Goal: Task Accomplishment & Management: Complete application form

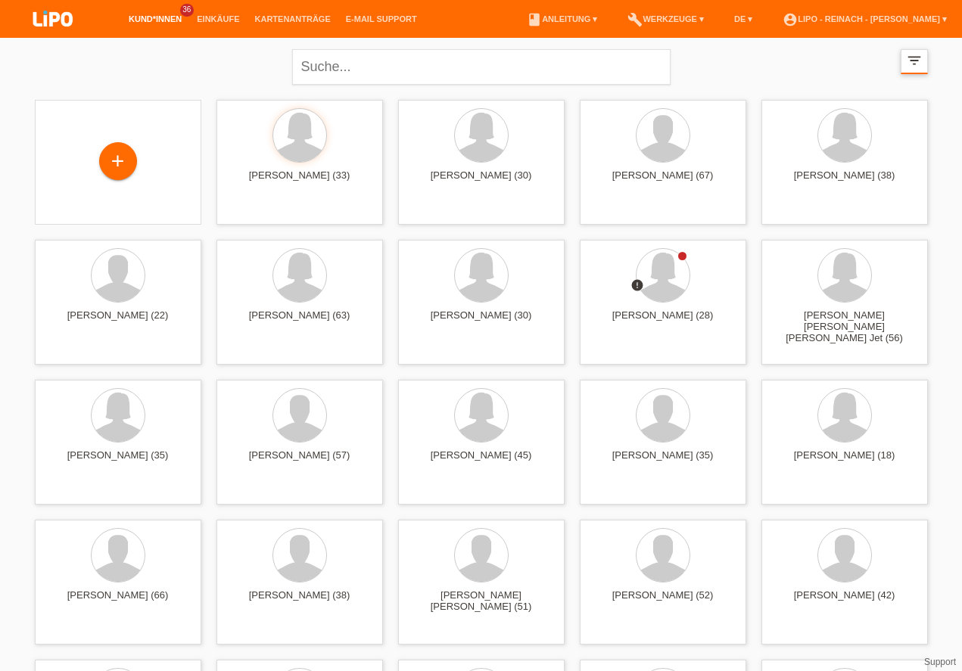
click at [909, 69] on div "filter_list" at bounding box center [913, 61] width 27 height 25
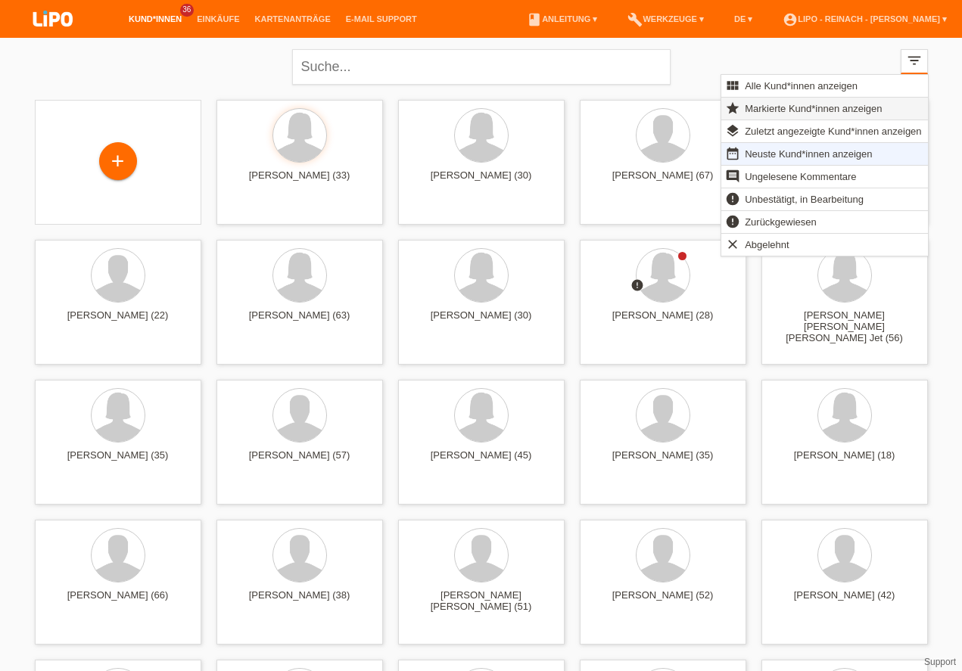
click at [785, 113] on span "Markierte Kund*innen anzeigen" at bounding box center [812, 108] width 141 height 18
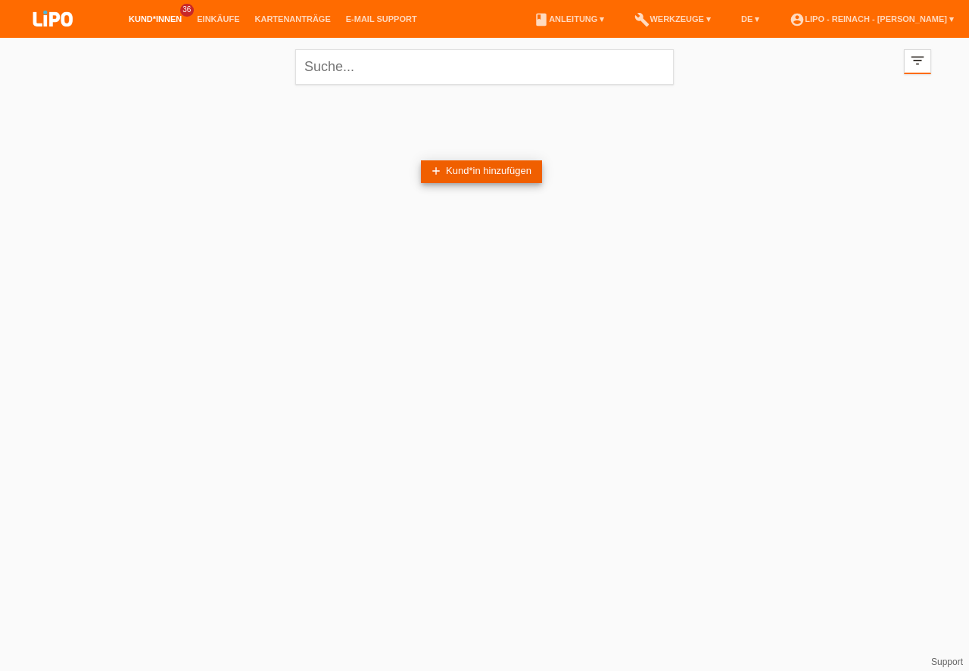
click at [447, 179] on link "add Kund*in hinzufügen" at bounding box center [481, 171] width 121 height 23
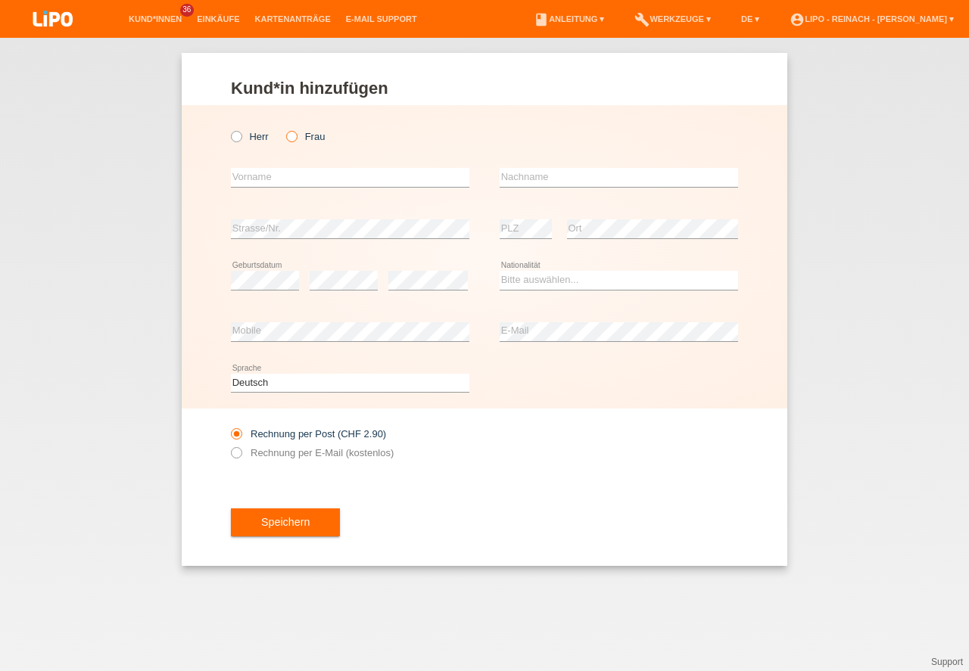
click at [297, 137] on label "Frau" at bounding box center [305, 136] width 39 height 11
click at [296, 137] on input "Frau" at bounding box center [291, 136] width 10 height 10
radio input "true"
click at [284, 178] on input "text" at bounding box center [350, 177] width 238 height 19
type input "Shprese"
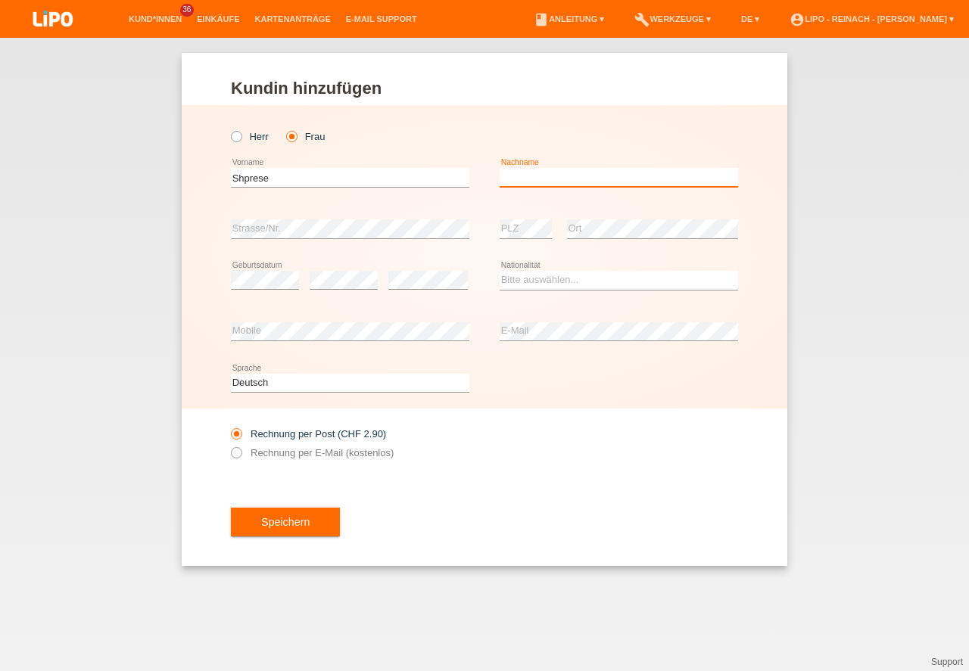
click at [531, 175] on input "text" at bounding box center [618, 177] width 238 height 19
type input "Komani"
click at [533, 277] on select "Bitte auswählen... Schweiz Deutschland Liechtenstein Österreich ------------ Af…" at bounding box center [618, 280] width 238 height 18
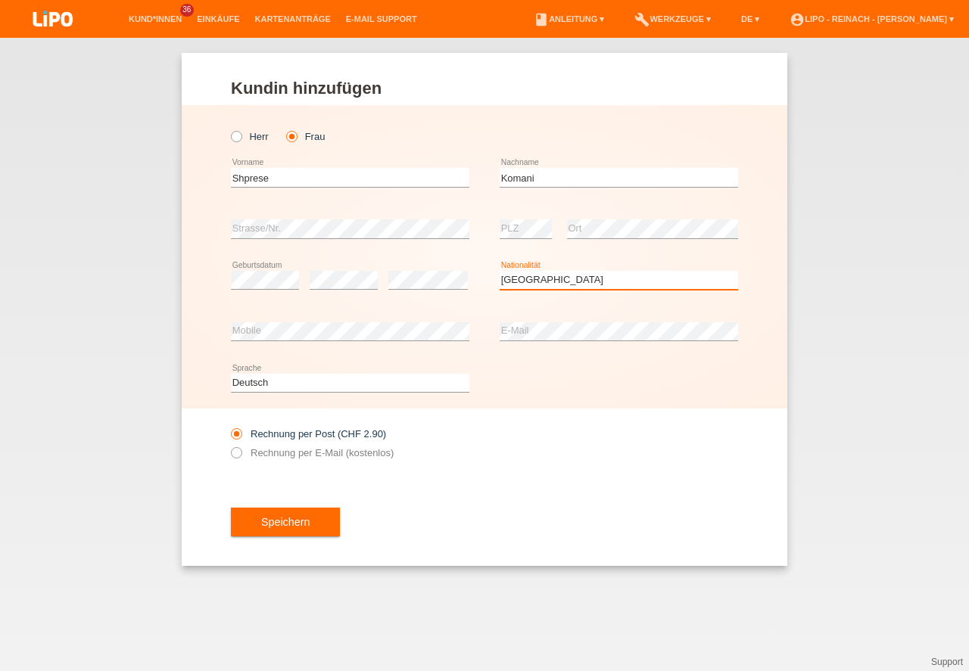
select select "XK"
click at [0, 0] on option "Kosovo" at bounding box center [0, 0] width 0 height 0
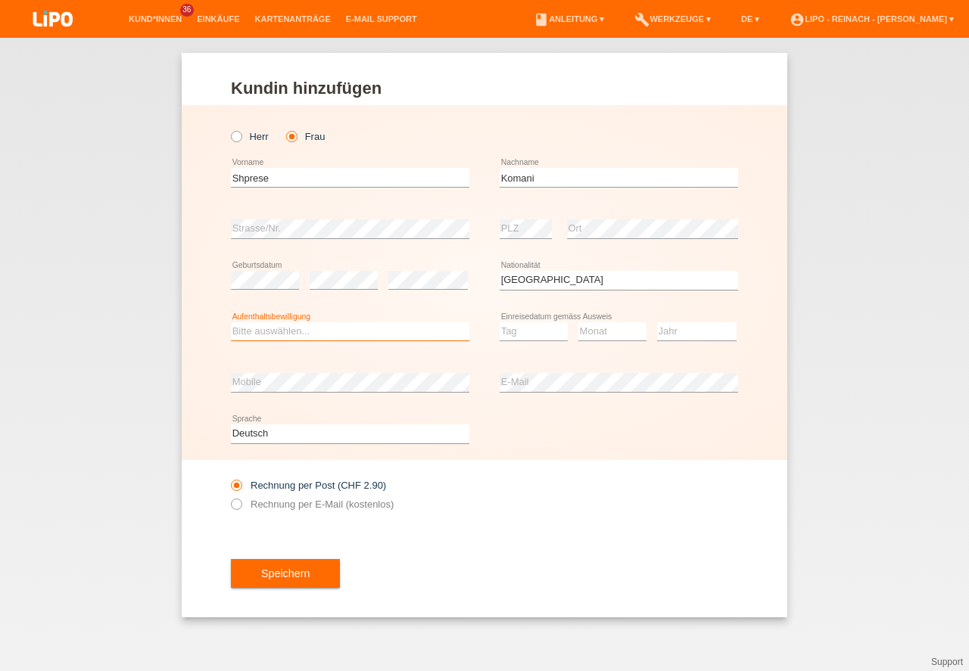
click at [286, 328] on select "Bitte auswählen... C B B - Flüchtlingsstatus Andere" at bounding box center [350, 331] width 238 height 18
select select "C"
click at [0, 0] on option "C" at bounding box center [0, 0] width 0 height 0
click at [524, 330] on select "Tag 01 02 03 04 05 06 07 08 09 10 11" at bounding box center [533, 331] width 68 height 18
select select "09"
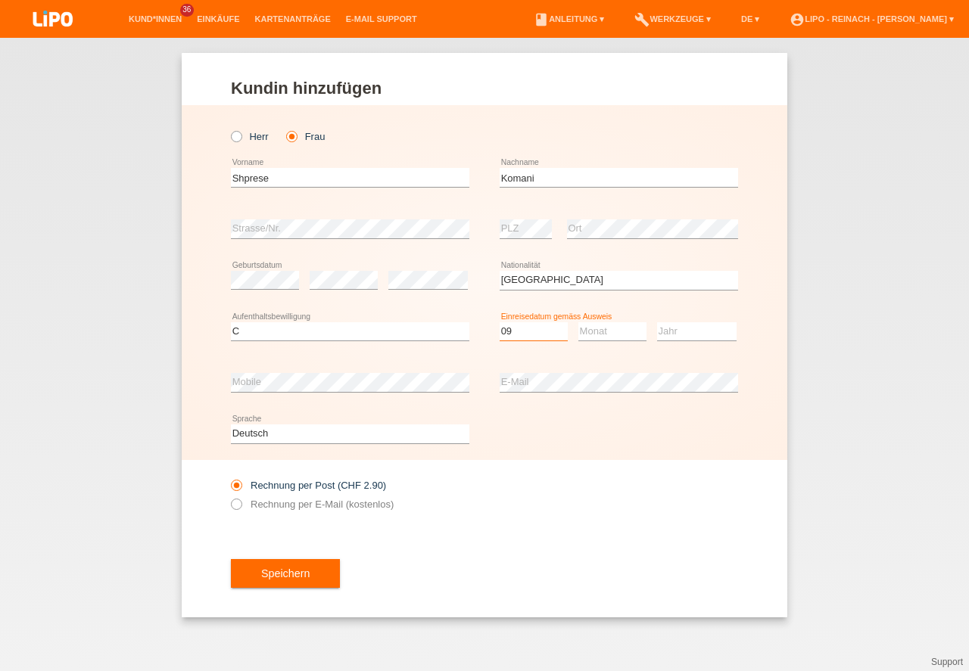
click at [0, 0] on option "09" at bounding box center [0, 0] width 0 height 0
click at [611, 331] on select "Monat 01 02 03 04 05 06 07 08 09 10 11" at bounding box center [612, 331] width 68 height 18
select select "01"
click at [0, 0] on option "01" at bounding box center [0, 0] width 0 height 0
click at [691, 331] on select "Jahr 2025 2024 2023 2022 2021 2020 2019 2018 2017 2016 2015 2014 2013 2012 2011…" at bounding box center [696, 331] width 79 height 18
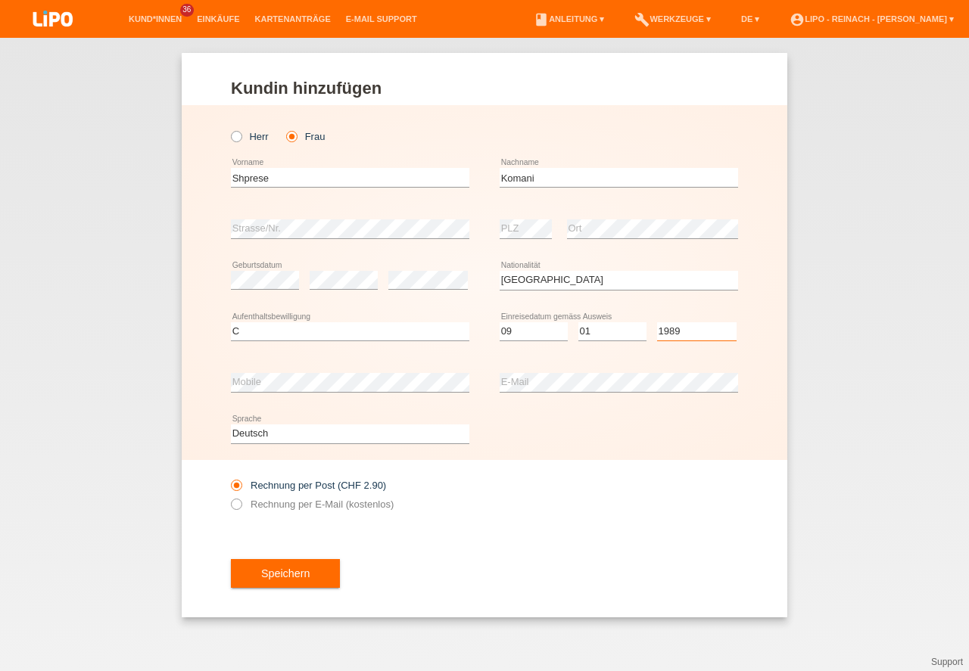
click at [691, 331] on select "Jahr 2025 2024 2023 2022 2021 2020 2019 2018 2017 2016 2015 2014 2013 2012 2011…" at bounding box center [696, 331] width 79 height 18
select select "1989"
click at [229, 496] on icon at bounding box center [229, 496] width 0 height 0
click at [240, 506] on input "Rechnung per E-Mail (kostenlos)" at bounding box center [236, 508] width 10 height 19
radio input "true"
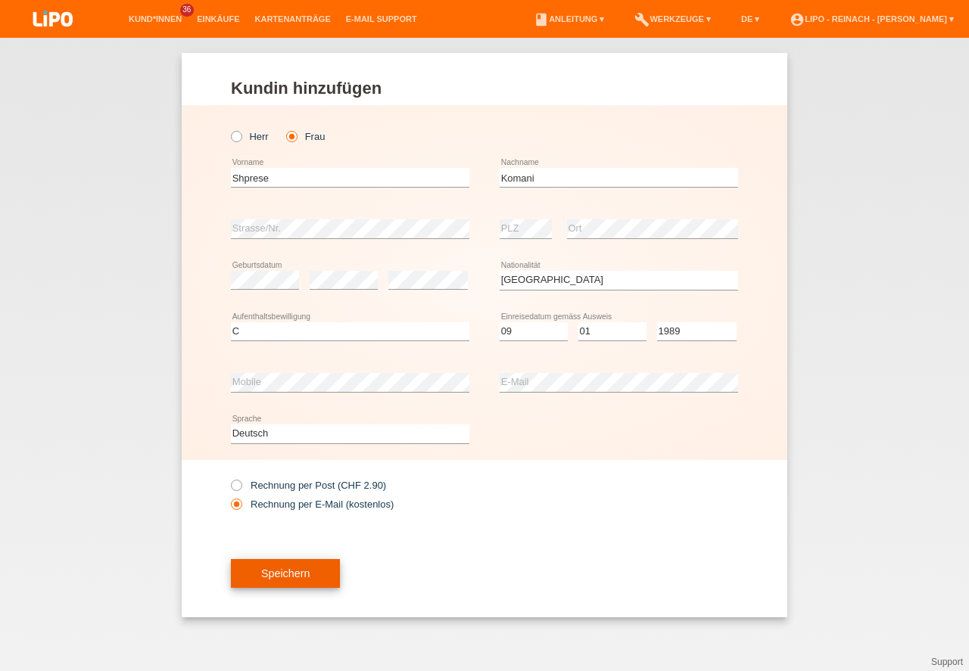
click at [288, 574] on button "Speichern" at bounding box center [285, 573] width 109 height 29
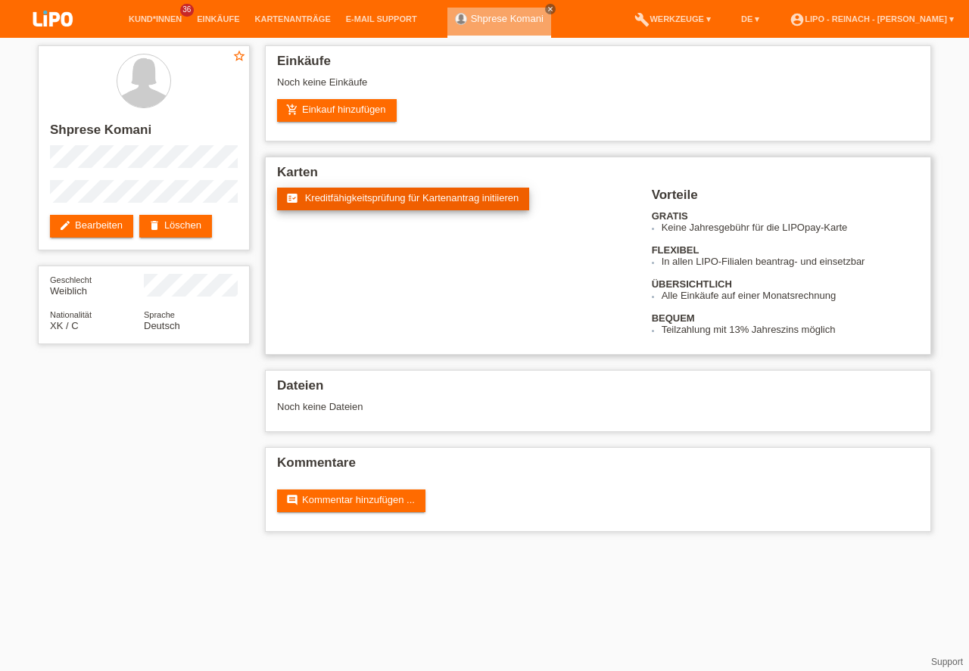
click at [394, 203] on span "Kreditfähigkeitsprüfung für Kartenantrag initiieren" at bounding box center [412, 197] width 214 height 11
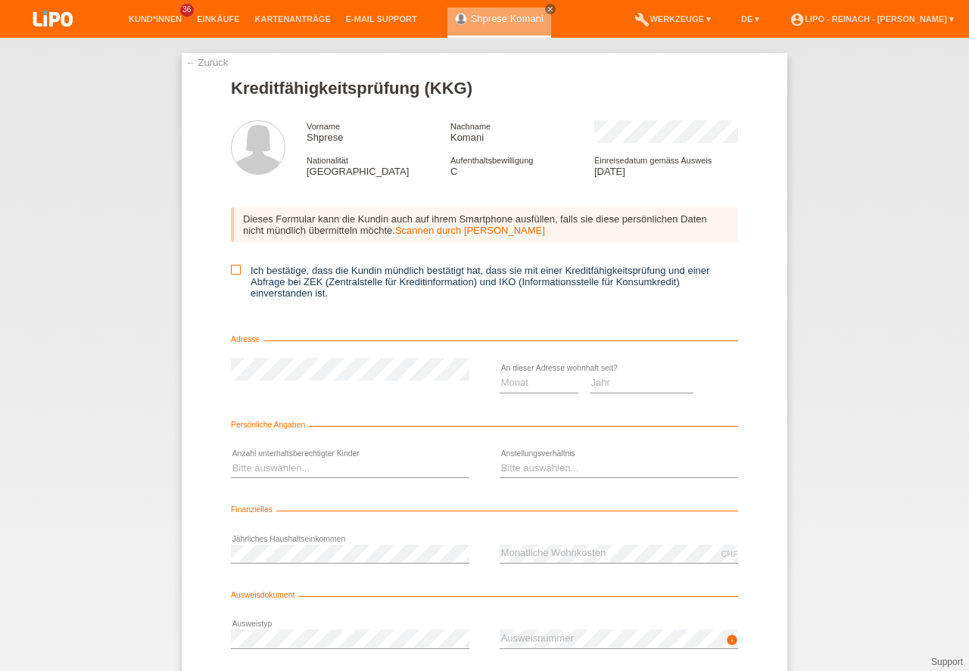
click at [232, 268] on icon at bounding box center [236, 270] width 10 height 10
click at [232, 268] on input "Ich bestätige, dass die Kundin mündlich bestätigt hat, dass sie mit einer Kredi…" at bounding box center [236, 270] width 10 height 10
checkbox input "true"
click at [524, 387] on select "Monat 01 02 03 04 05 06 07 08 09 10" at bounding box center [538, 383] width 79 height 18
select select "01"
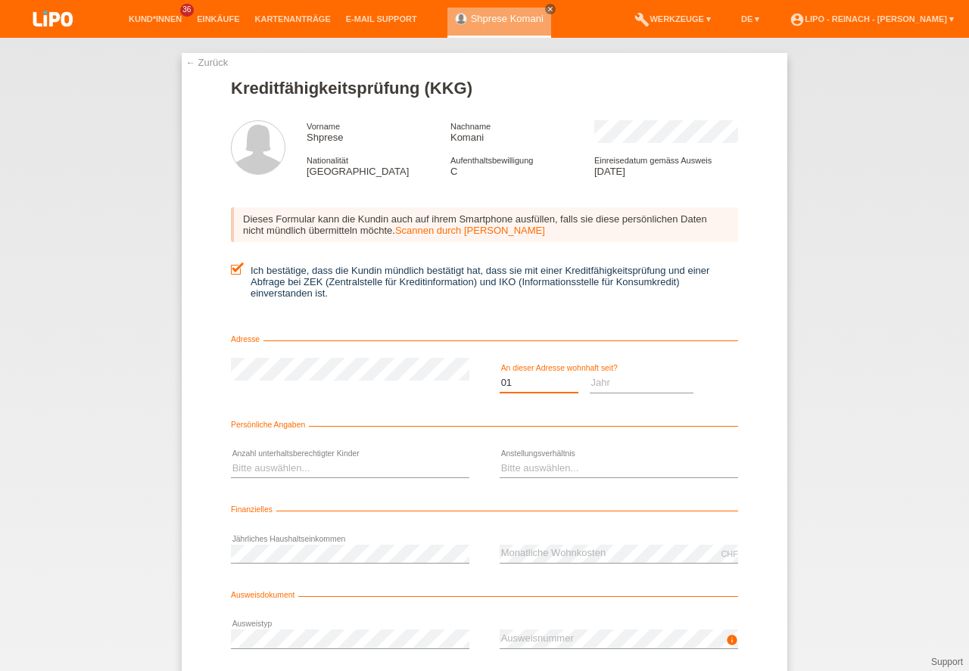
click at [0, 0] on option "01" at bounding box center [0, 0] width 0 height 0
click at [601, 381] on select "Jahr 2025 2024 2023 2022 2021 2020 2019 2018 2017 2016 2015 2014 2013 2012 2011…" at bounding box center [641, 383] width 104 height 18
click at [657, 382] on select "Jahr 2025 2024 2023 2022 2021 2020 2019 2018 2017 2016 2015 2014 2013 2012 2011…" at bounding box center [641, 383] width 104 height 18
select select "2010"
click at [307, 469] on select "Bitte auswählen... 0 1 2 3 4 5 6 7 8 9" at bounding box center [350, 468] width 238 height 18
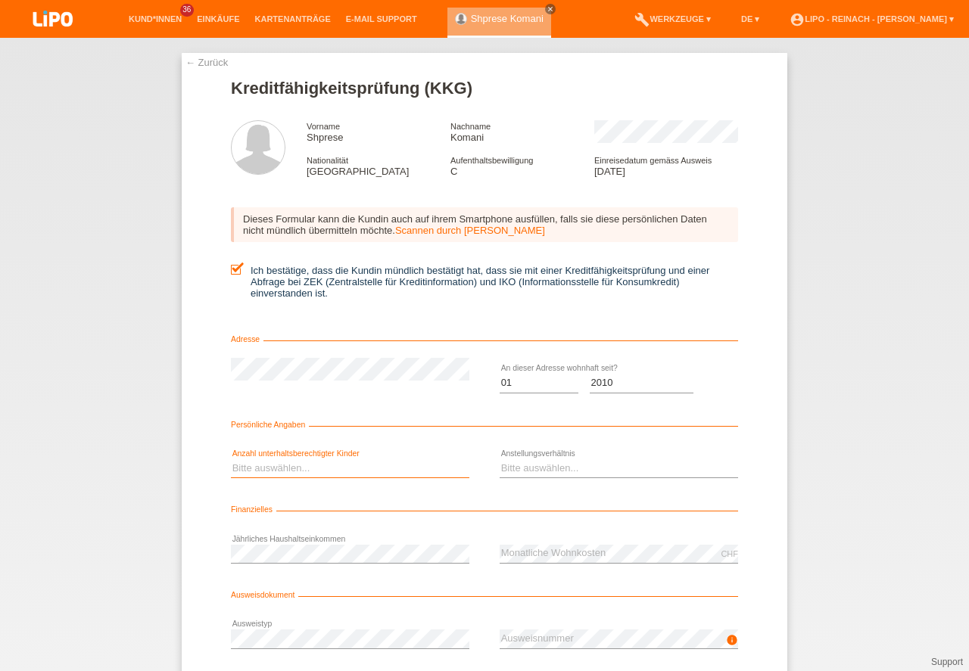
select select "0"
click at [0, 0] on option "0" at bounding box center [0, 0] width 0 height 0
click at [515, 466] on select "Bitte auswählen... Unbefristet Befristet Lehrling/Student Pensioniert Nicht arb…" at bounding box center [618, 468] width 238 height 18
select select "UNLIMITED"
click at [0, 0] on option "Unbefristet" at bounding box center [0, 0] width 0 height 0
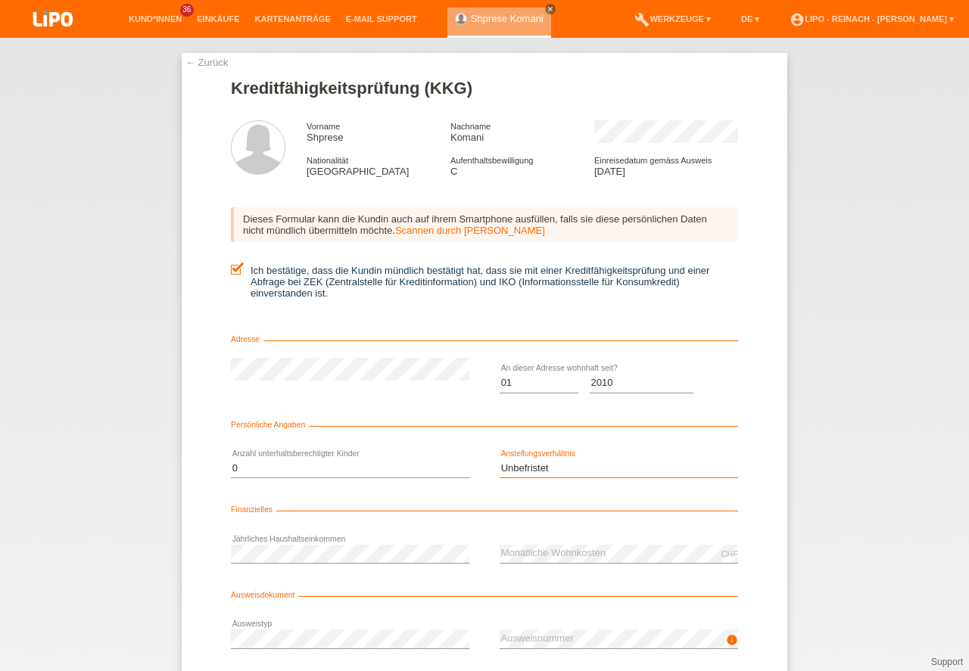
scroll to position [100, 0]
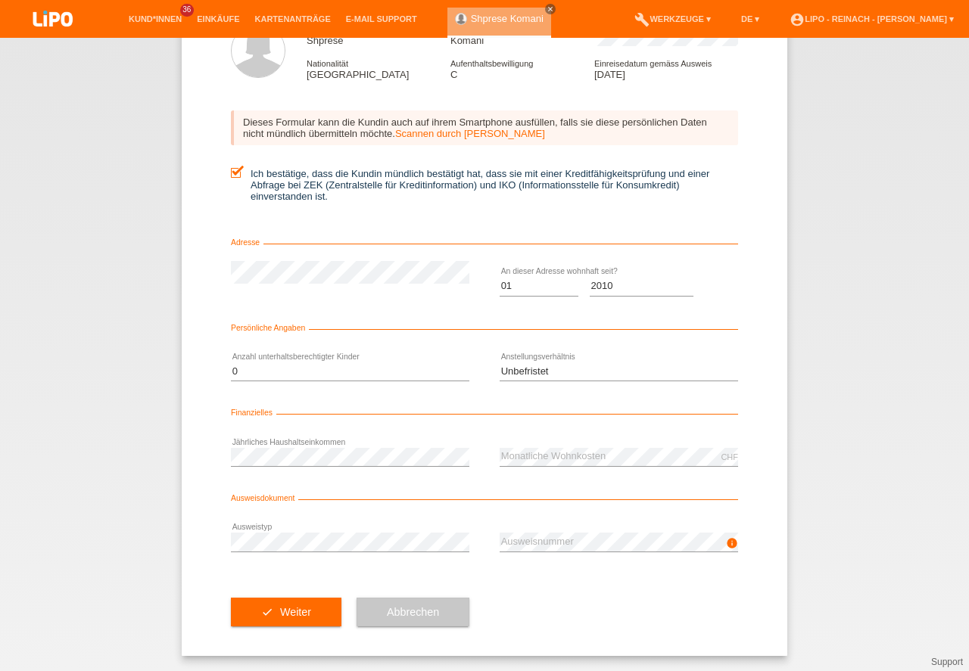
click at [577, 617] on div "check Weiter Abbrechen" at bounding box center [484, 612] width 507 height 88
click at [316, 618] on button "check Weiter" at bounding box center [286, 612] width 110 height 29
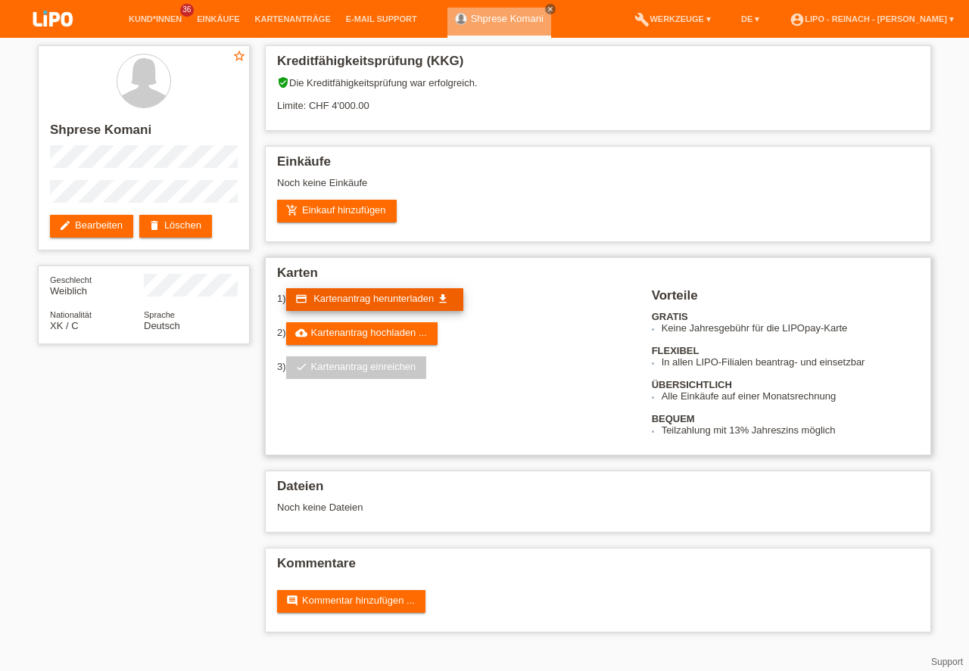
click at [385, 297] on span "Kartenantrag herunterladen" at bounding box center [373, 298] width 120 height 11
click at [321, 213] on link "add_shopping_cart Einkauf hinzufügen" at bounding box center [337, 211] width 120 height 23
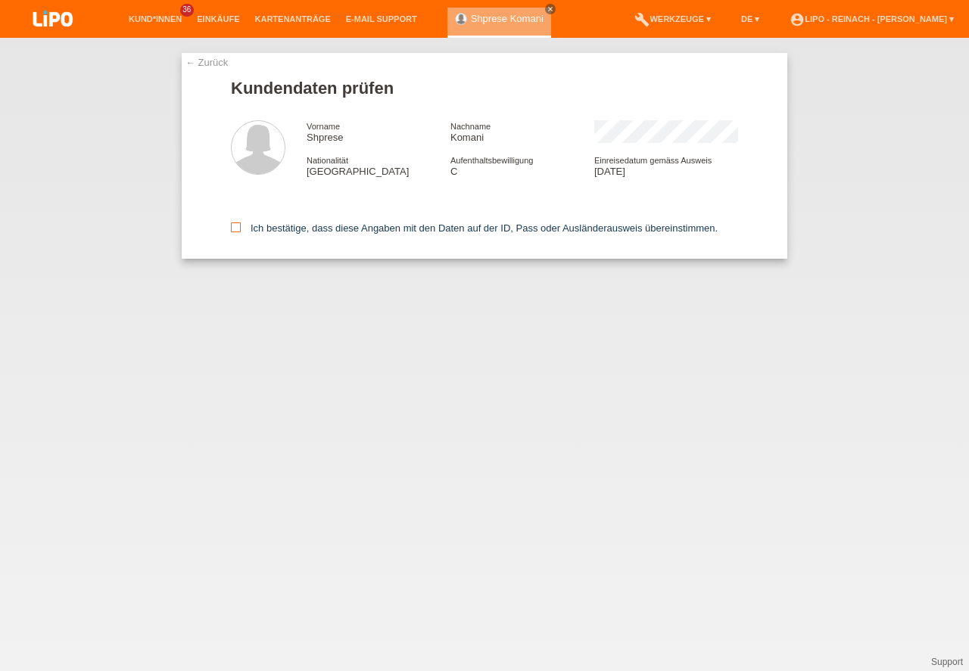
click at [240, 228] on icon at bounding box center [236, 227] width 10 height 10
click at [240, 228] on input "Ich bestätige, dass diese Angaben mit den Daten auf der ID, Pass oder Ausländer…" at bounding box center [236, 227] width 10 height 10
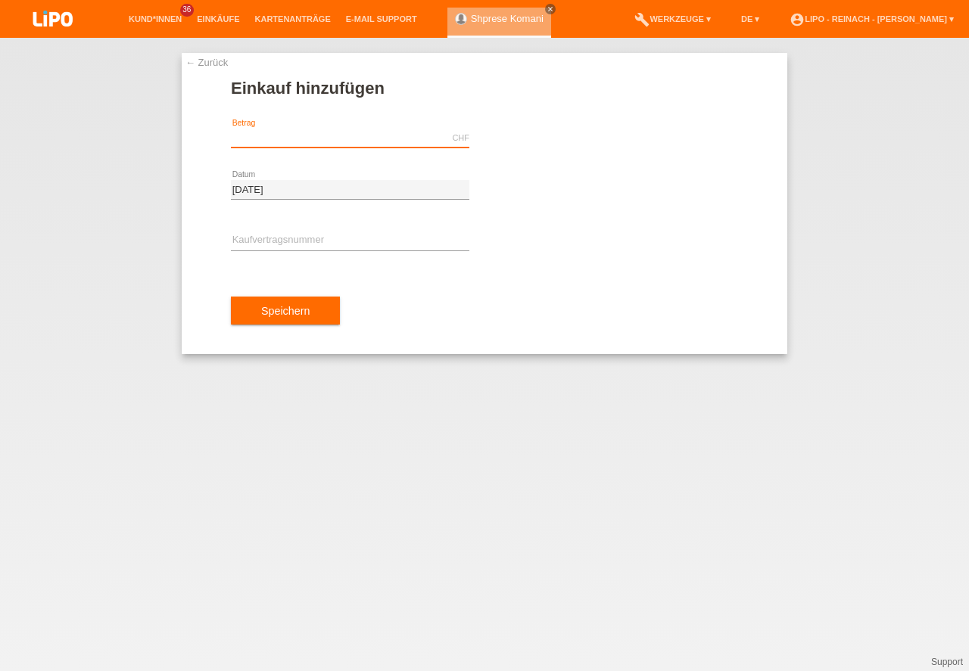
click at [260, 140] on input "text" at bounding box center [350, 138] width 238 height 19
click at [244, 240] on input "text" at bounding box center [350, 241] width 238 height 19
type input "1199.00"
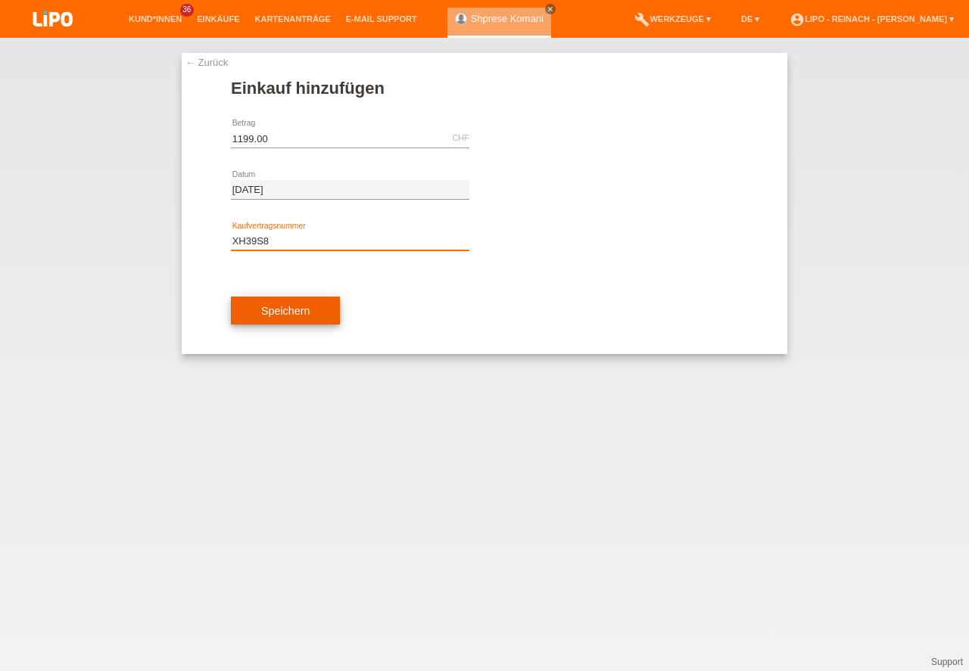
type input "XH39S8"
click at [298, 309] on button "Speichern" at bounding box center [285, 311] width 109 height 29
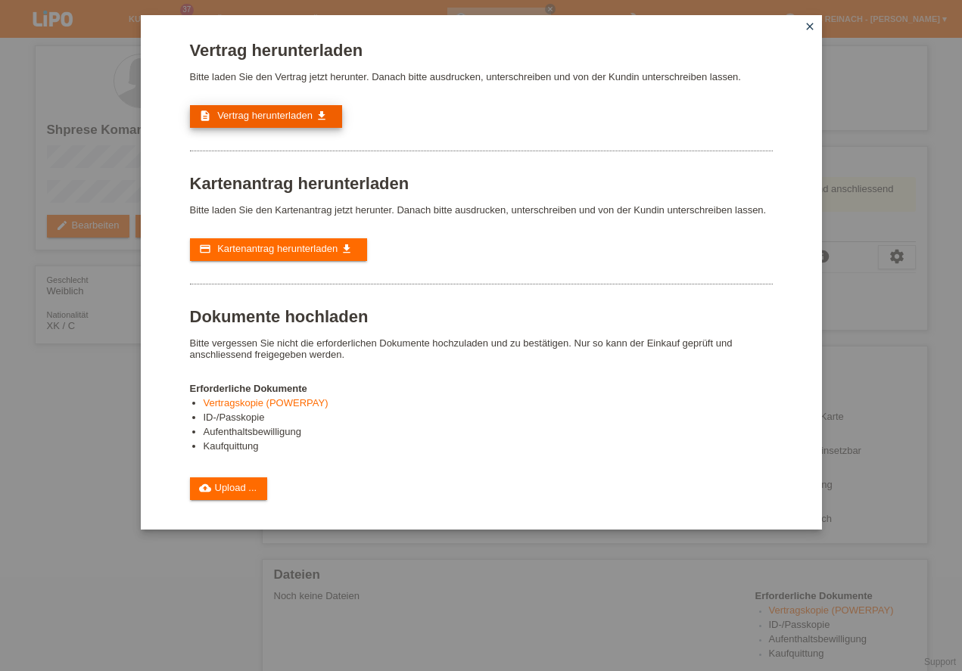
click at [282, 110] on link "description Vertrag herunterladen get_app" at bounding box center [266, 116] width 152 height 23
